Goal: Information Seeking & Learning: Learn about a topic

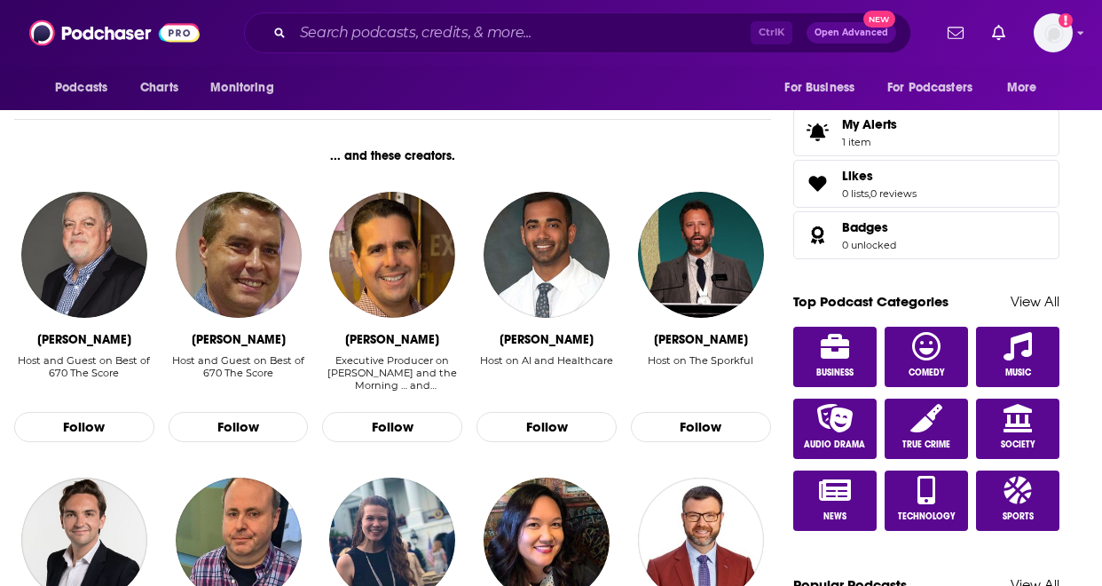
scroll to position [817, 0]
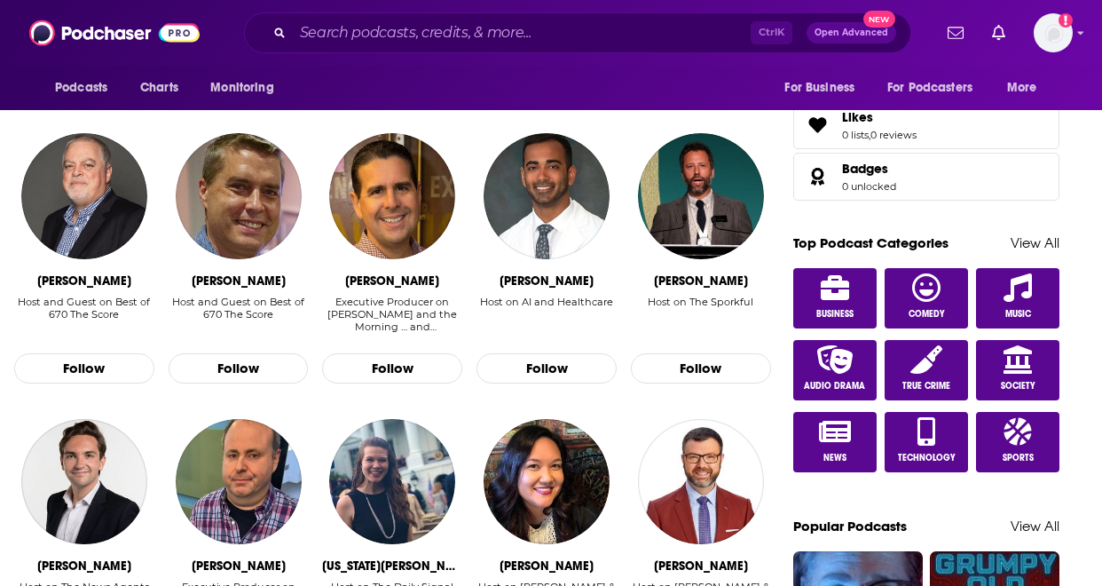
click at [1047, 248] on div "Top Podcast Categories View All" at bounding box center [926, 252] width 266 height 32
click at [1038, 237] on link "View All" at bounding box center [1035, 242] width 49 height 17
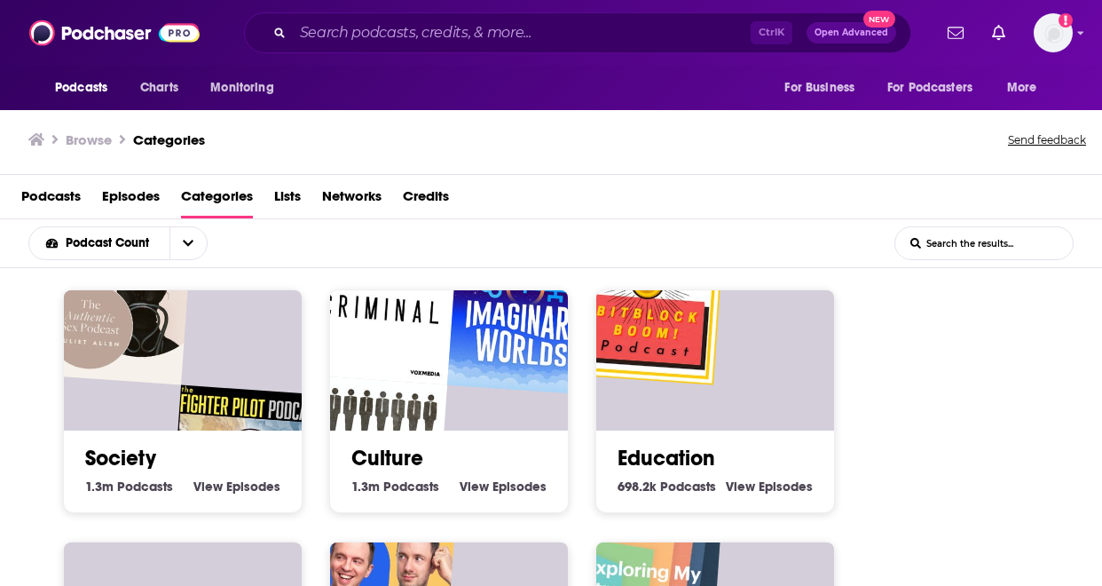
scroll to position [1, 0]
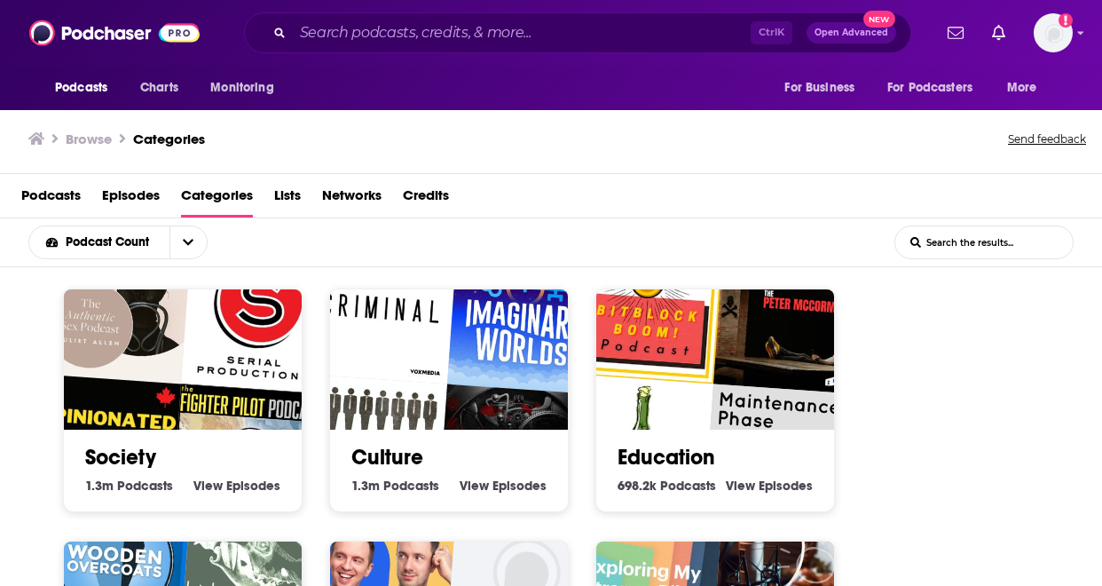
click at [770, 231] on div "Podcast Count List Search Input Search the results..." at bounding box center [551, 242] width 1102 height 49
drag, startPoint x: 895, startPoint y: 412, endPoint x: 893, endPoint y: 396, distance: 16.1
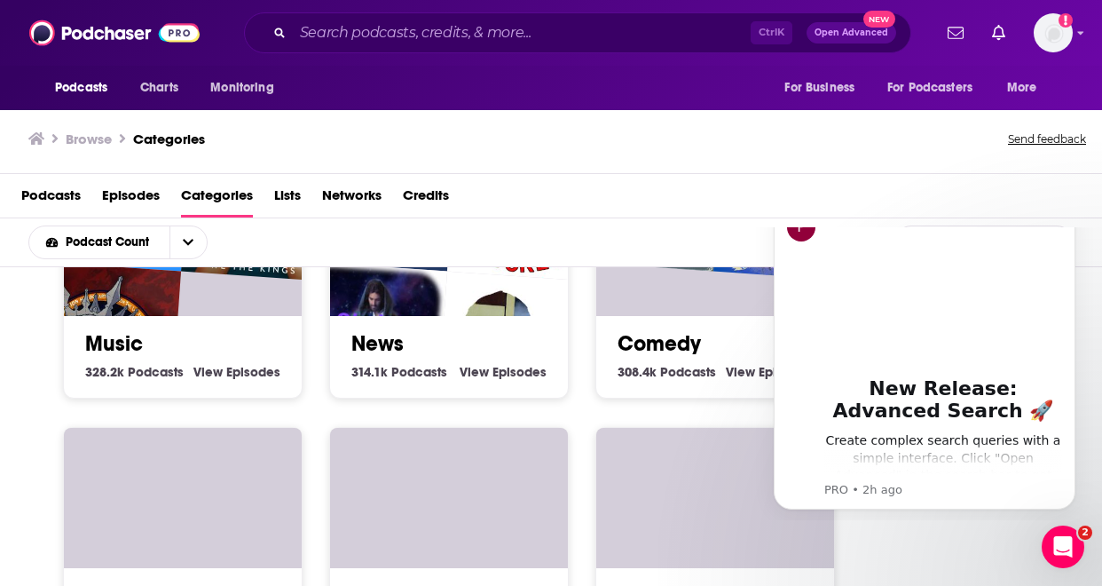
scroll to position [0, 0]
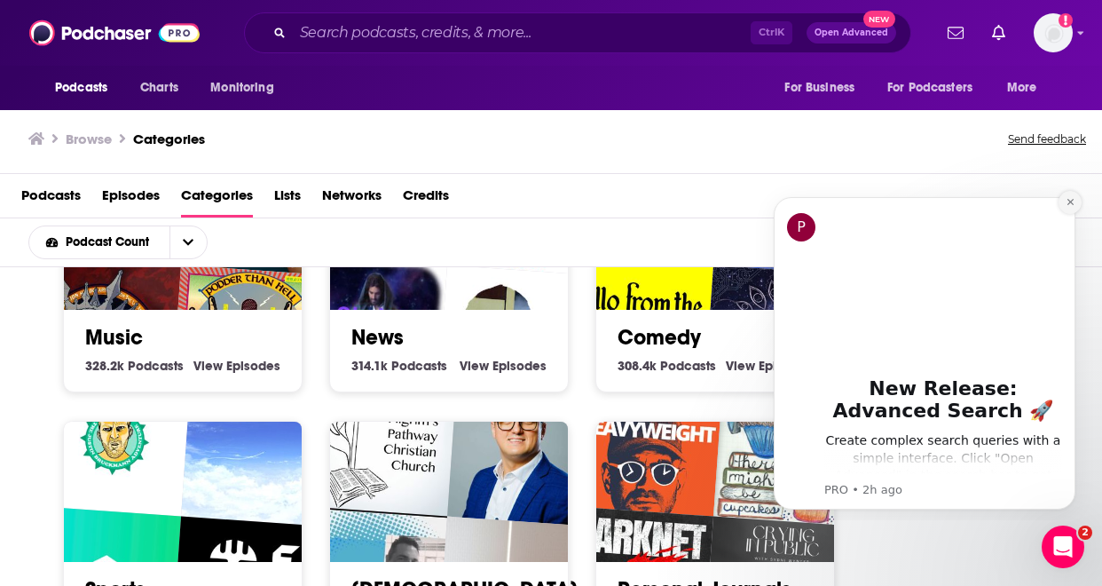
click at [1068, 200] on icon "Dismiss notification" at bounding box center [1071, 202] width 10 height 10
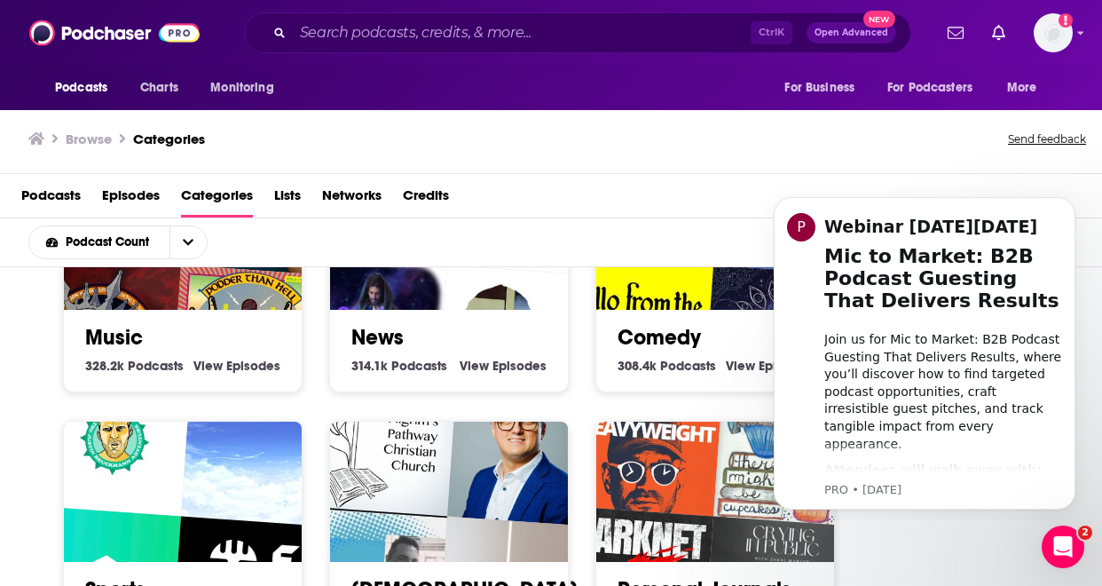
click at [1068, 200] on icon "Dismiss notification" at bounding box center [1071, 202] width 8 height 8
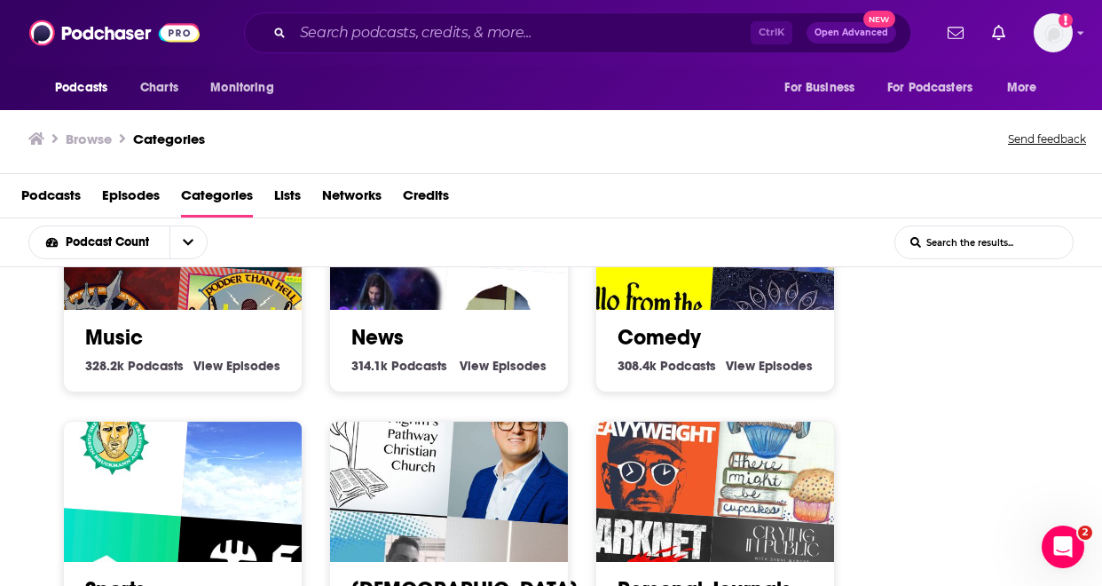
click at [920, 338] on div "Society 1.3m Society Podcasts View Society Episodes Culture 1.3m Culture Podcas…" at bounding box center [562, 169] width 1024 height 1509
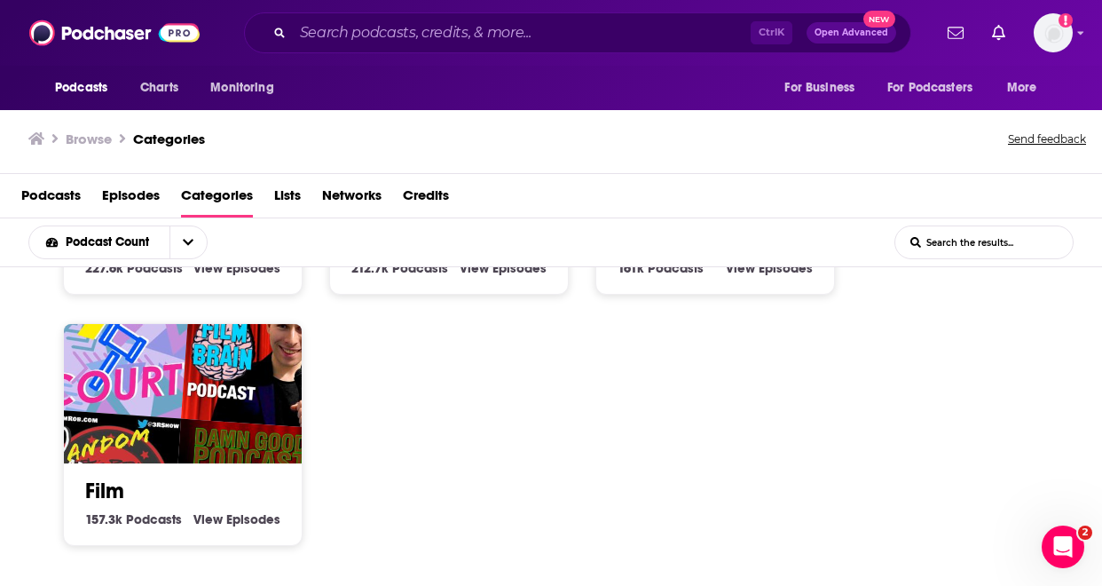
scroll to position [1152, 0]
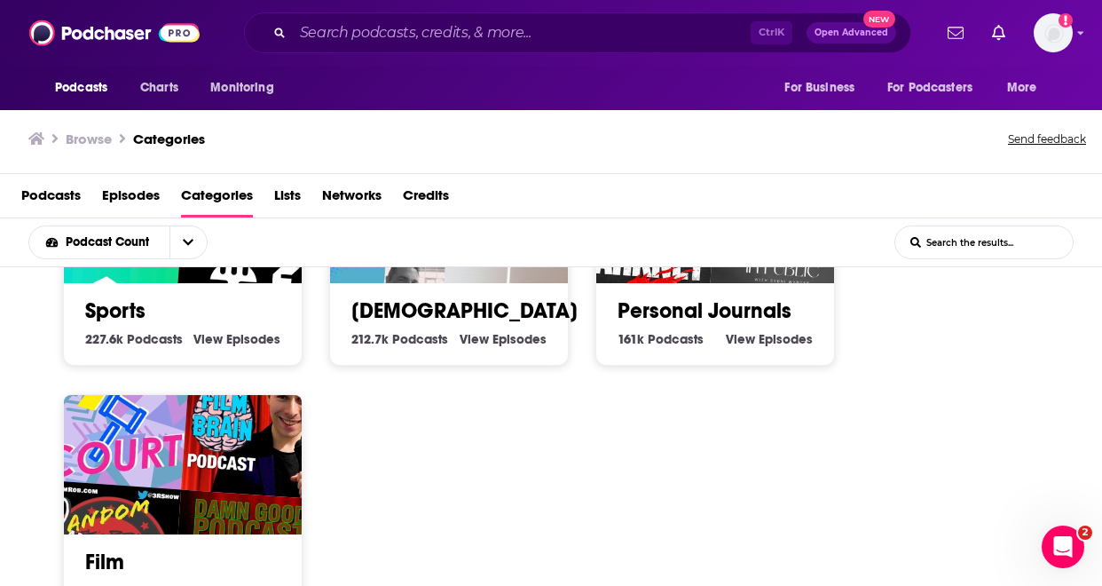
click at [399, 19] on div "Ctrl K Open Advanced New" at bounding box center [577, 32] width 667 height 41
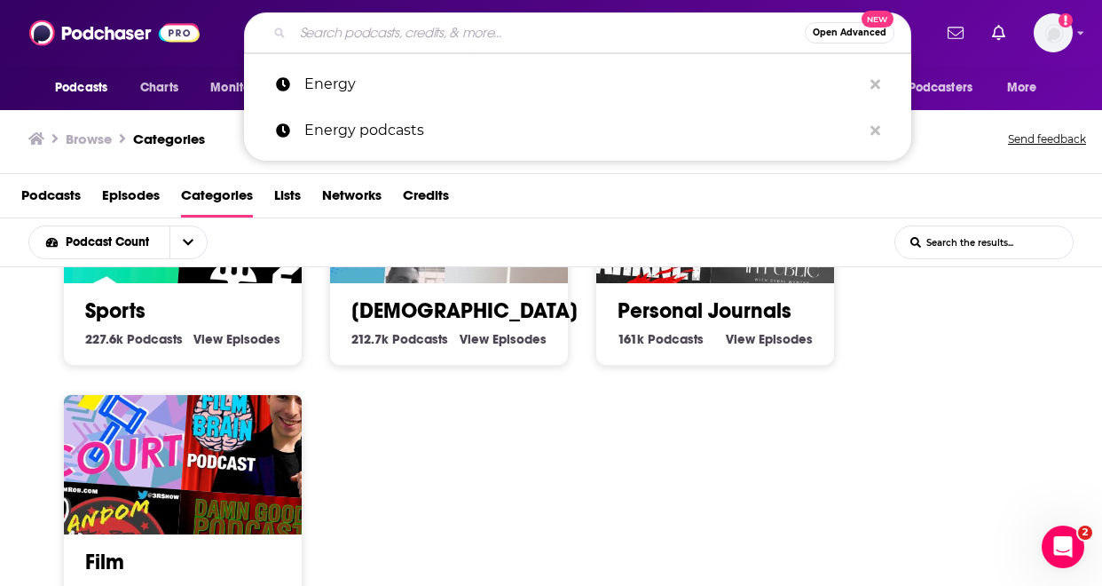
click at [395, 32] on input "Search podcasts, credits, & more..." at bounding box center [549, 33] width 512 height 28
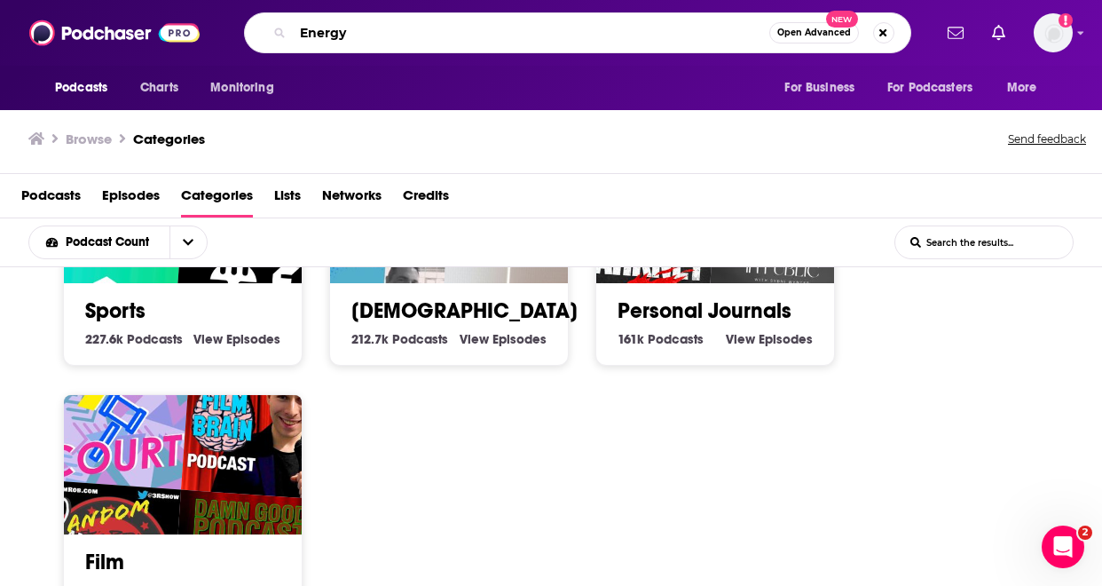
type input "Energy"
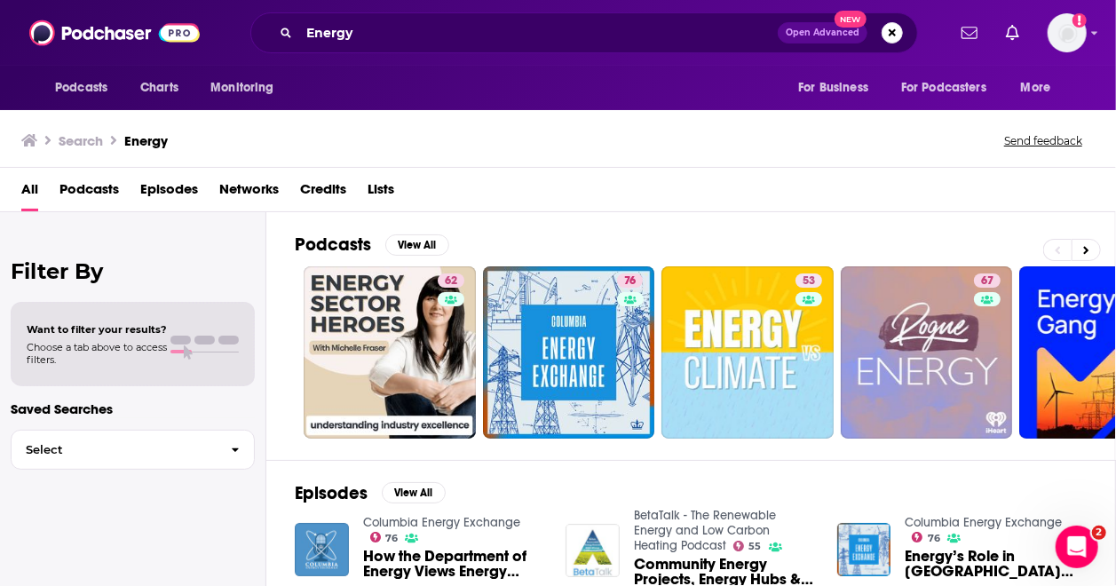
click at [564, 146] on div "Search Energy Send feedback" at bounding box center [554, 140] width 1066 height 25
